Goal: Navigation & Orientation: Find specific page/section

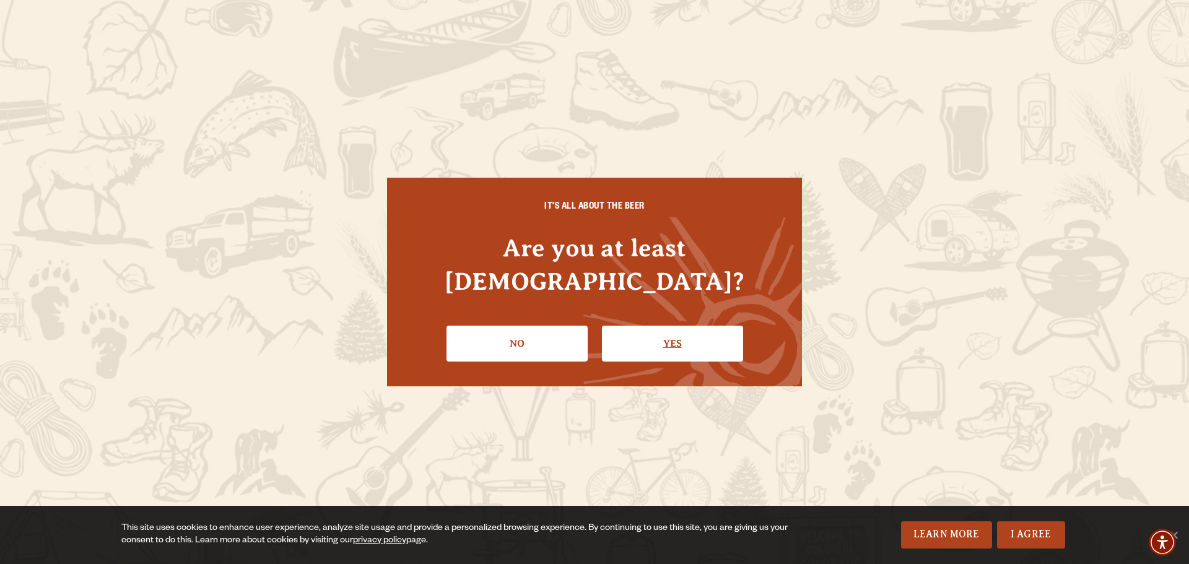
click at [647, 326] on link "Yes" at bounding box center [672, 344] width 141 height 36
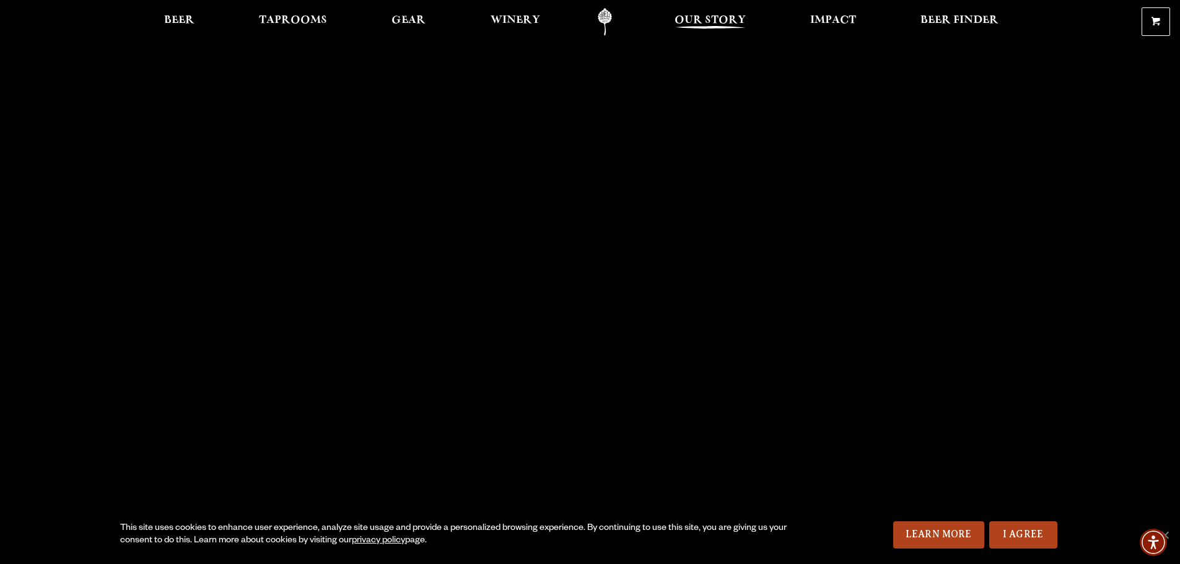
click at [710, 22] on span "Our Story" at bounding box center [710, 20] width 71 height 10
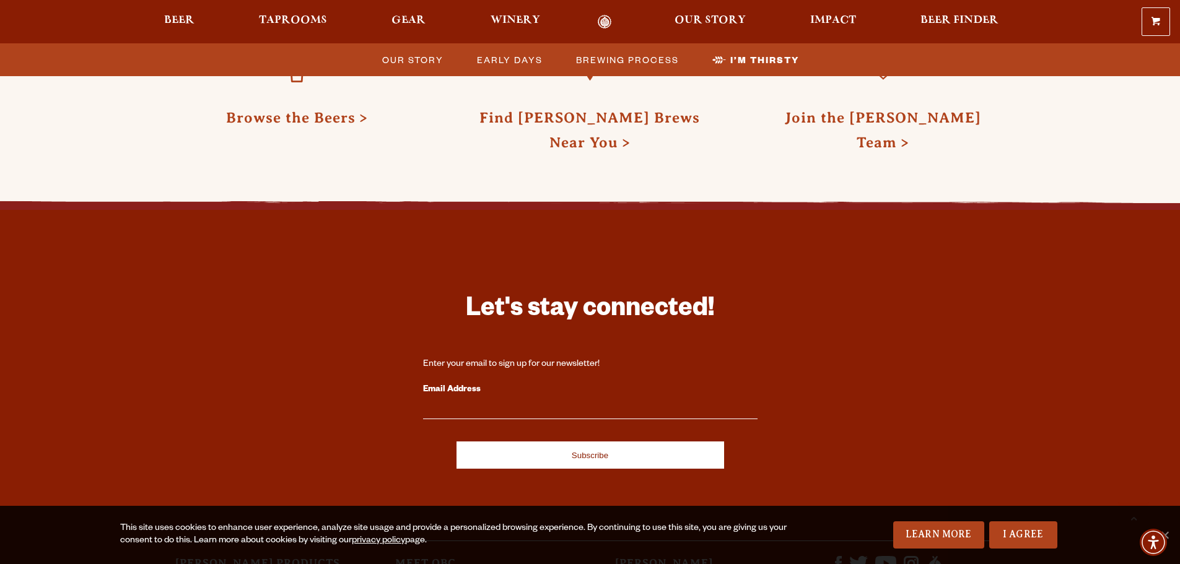
scroll to position [4129, 0]
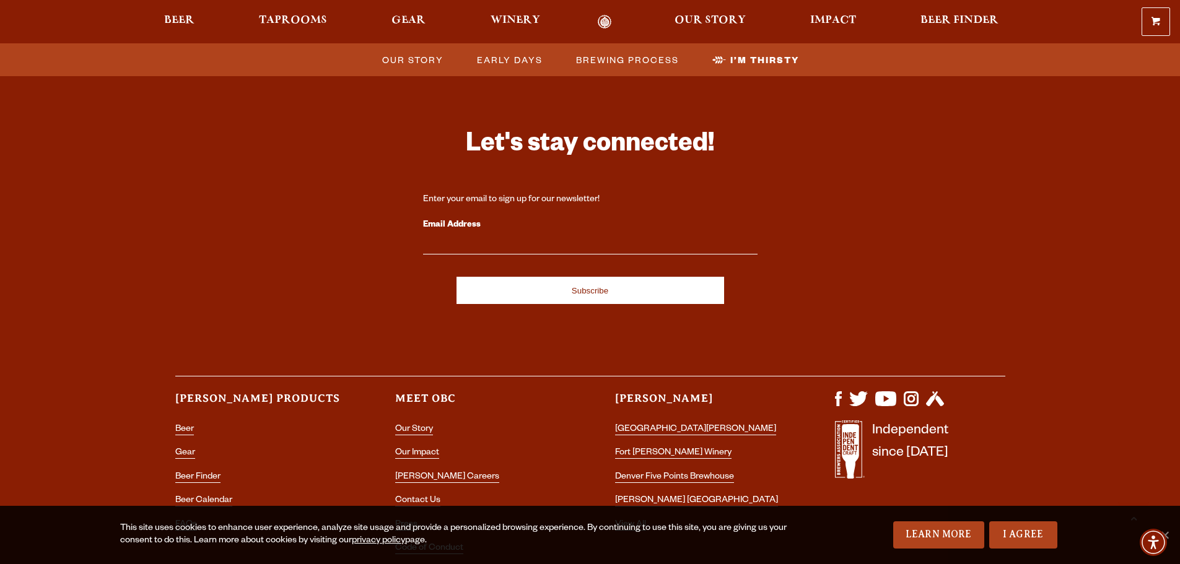
drag, startPoint x: 411, startPoint y: 385, endPoint x: 331, endPoint y: 386, distance: 79.9
click at [331, 493] on li "Beer Calendar" at bounding box center [260, 501] width 170 height 16
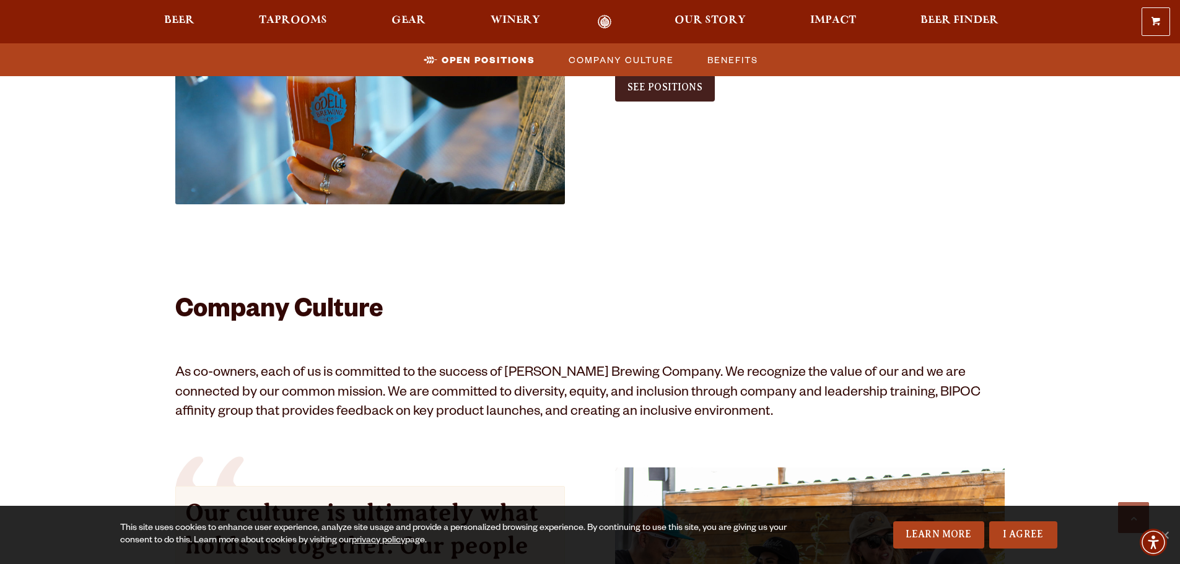
scroll to position [558, 0]
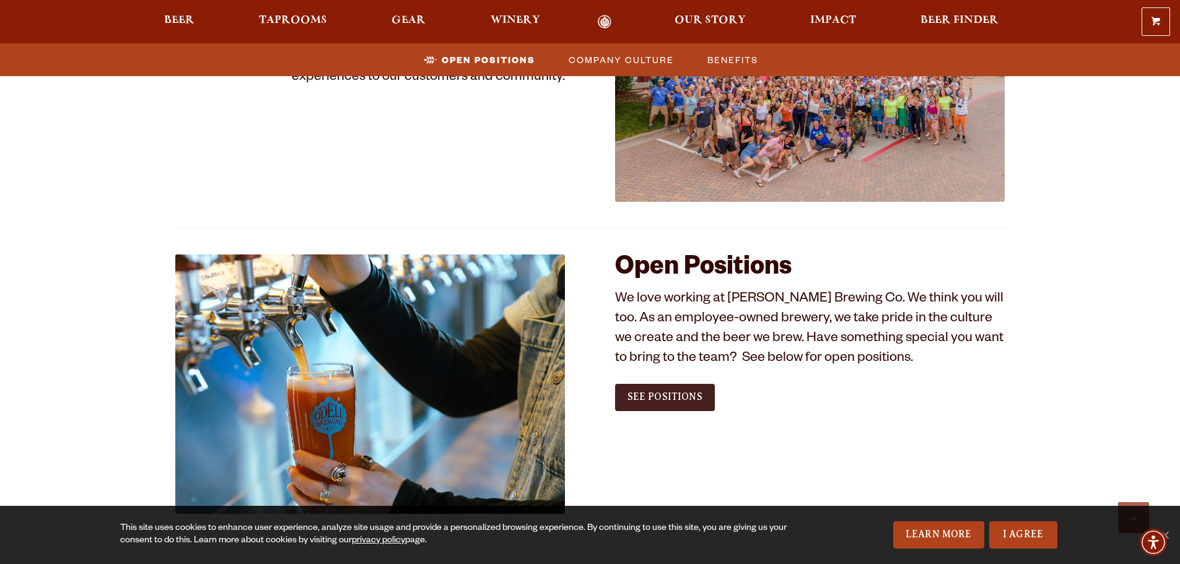
click at [693, 406] on link "See Positions" at bounding box center [665, 397] width 100 height 27
